Goal: Task Accomplishment & Management: Complete application form

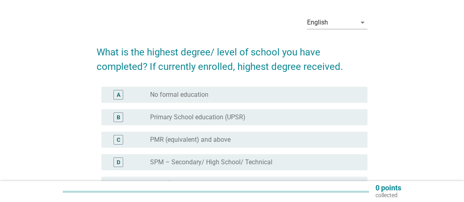
scroll to position [81, 0]
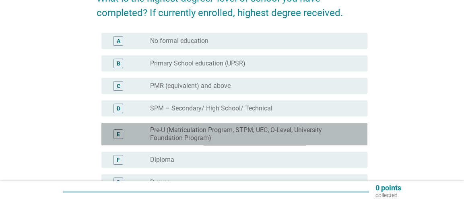
click at [207, 132] on label "Pre-U (Matriculation Program, STPM, UEC, O-Level, University Foundation Program)" at bounding box center [252, 134] width 204 height 16
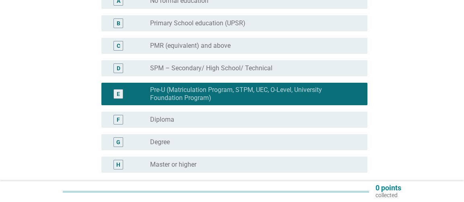
click at [208, 124] on div "radio_button_unchecked Diploma" at bounding box center [252, 120] width 204 height 8
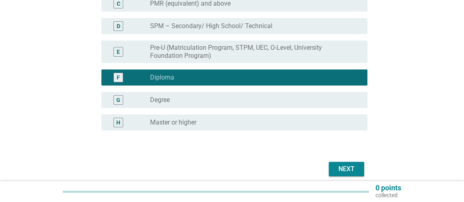
scroll to position [197, 0]
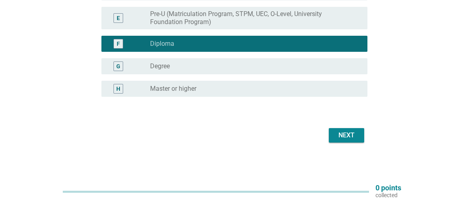
click at [252, 57] on div "G radio_button_unchecked Degree" at bounding box center [232, 66] width 271 height 23
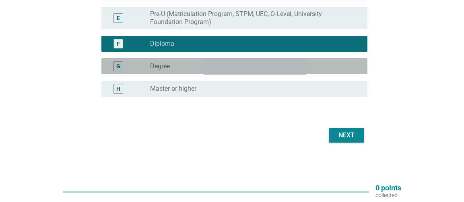
drag, startPoint x: 256, startPoint y: 65, endPoint x: 298, endPoint y: 107, distance: 60.3
click at [259, 68] on div "radio_button_unchecked Degree" at bounding box center [252, 66] width 204 height 8
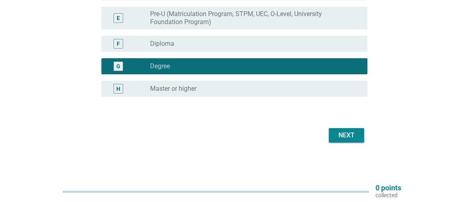
click at [343, 139] on div "Next" at bounding box center [346, 136] width 23 height 10
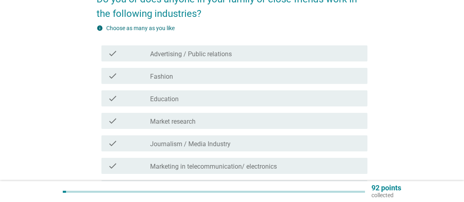
scroll to position [81, 0]
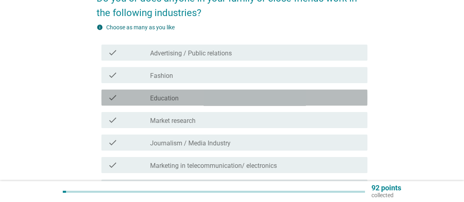
click at [195, 101] on div "check_box_outline_blank Education" at bounding box center [255, 98] width 211 height 10
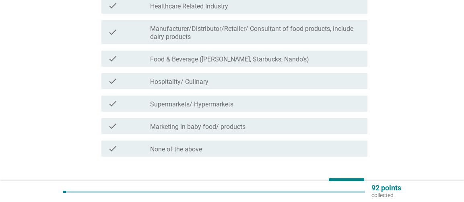
scroll to position [313, 0]
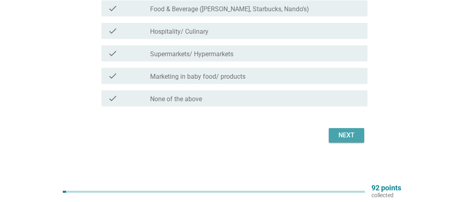
click at [342, 136] on div "Next" at bounding box center [346, 136] width 23 height 10
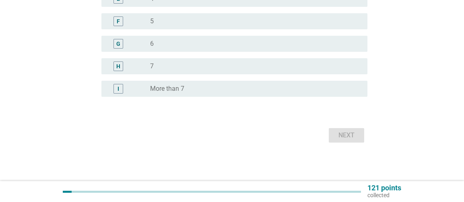
scroll to position [0, 0]
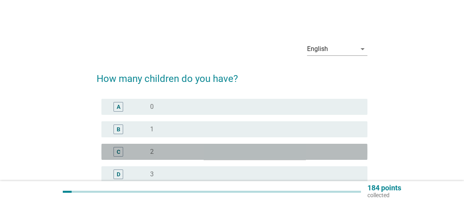
click at [175, 150] on div "radio_button_unchecked 2" at bounding box center [252, 152] width 204 height 8
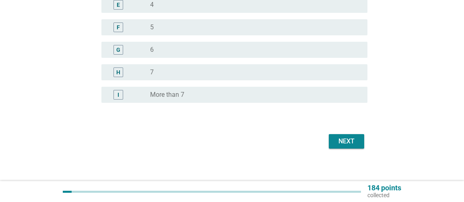
scroll to position [198, 0]
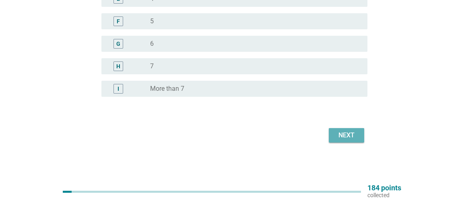
click at [348, 138] on div "Next" at bounding box center [346, 136] width 23 height 10
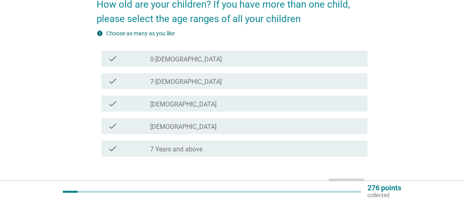
scroll to position [81, 0]
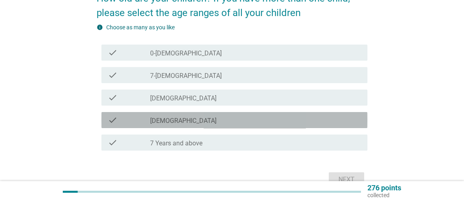
click at [225, 122] on div "check_box_outline_blank [DEMOGRAPHIC_DATA]" at bounding box center [255, 121] width 211 height 10
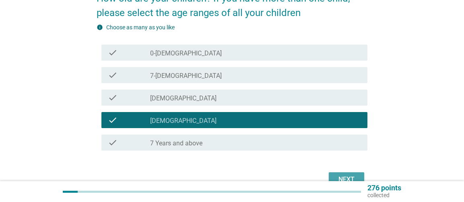
click at [339, 175] on div "Next" at bounding box center [346, 180] width 23 height 10
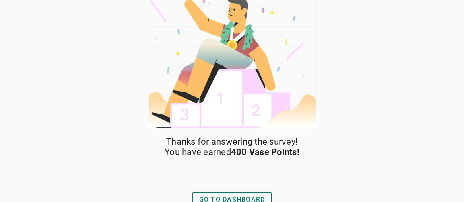
scroll to position [19, 0]
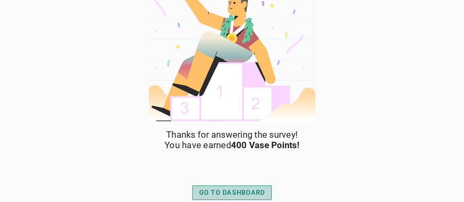
click at [232, 194] on div "GO TO DASHBOARD" at bounding box center [232, 193] width 66 height 10
